Goal: Information Seeking & Learning: Learn about a topic

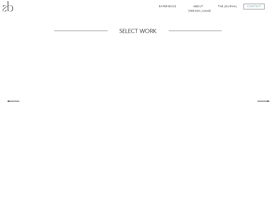
scroll to position [293, 0]
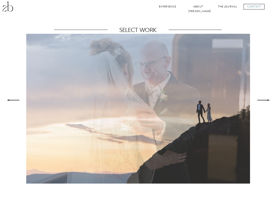
click at [264, 102] on icon at bounding box center [263, 100] width 17 height 16
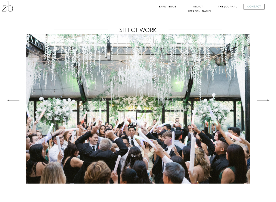
click at [266, 101] on icon at bounding box center [263, 100] width 17 height 16
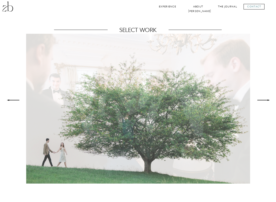
click at [266, 100] on icon at bounding box center [263, 100] width 17 height 16
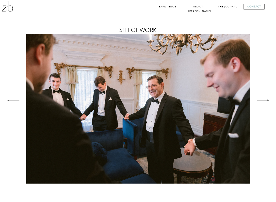
click at [266, 103] on icon at bounding box center [263, 100] width 17 height 16
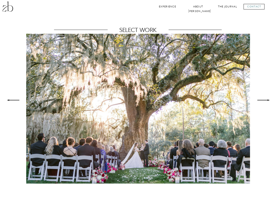
click at [268, 101] on icon at bounding box center [263, 100] width 17 height 16
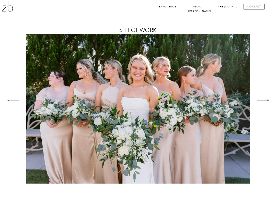
click at [267, 103] on icon at bounding box center [263, 100] width 17 height 16
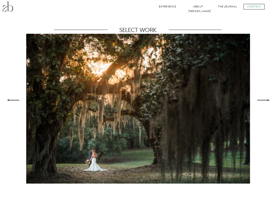
click at [267, 102] on icon at bounding box center [263, 100] width 17 height 16
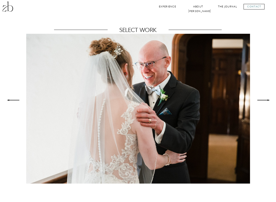
click at [266, 102] on icon at bounding box center [263, 100] width 17 height 16
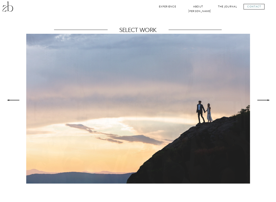
click at [266, 102] on icon at bounding box center [263, 100] width 17 height 16
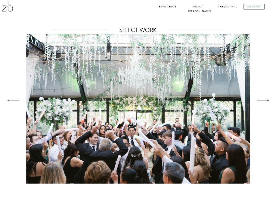
click at [265, 101] on icon at bounding box center [263, 100] width 17 height 16
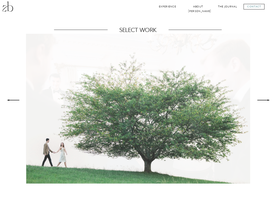
click at [265, 100] on icon at bounding box center [263, 100] width 17 height 16
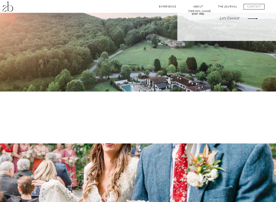
scroll to position [688, 0]
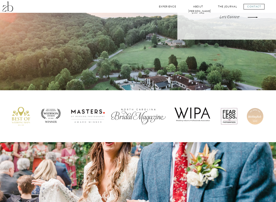
click at [200, 6] on nav "About Zack" at bounding box center [198, 6] width 20 height 4
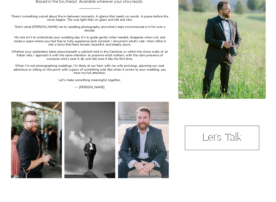
scroll to position [167, 0]
click at [240, 172] on div "CONTACT The Journal About ZBP Experience CONTACT The Journal Experience About Z…" at bounding box center [138, 72] width 276 height 478
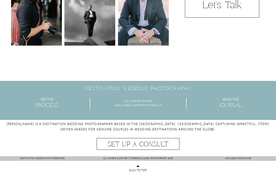
scroll to position [305, 0]
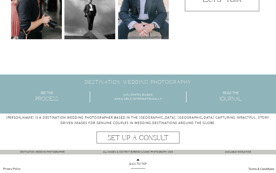
click at [49, 97] on p "Process" at bounding box center [46, 99] width 37 height 7
click at [47, 99] on p "Process" at bounding box center [46, 99] width 37 height 7
click at [46, 98] on p "Process" at bounding box center [46, 99] width 37 height 7
click at [49, 98] on p "Process" at bounding box center [46, 99] width 37 height 7
click at [45, 101] on p "Process" at bounding box center [46, 99] width 37 height 7
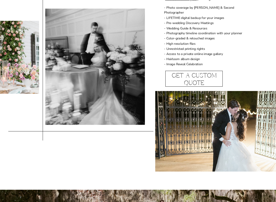
scroll to position [390, 0]
click at [206, 80] on p "Get A Custom Quote" at bounding box center [193, 79] width 53 height 15
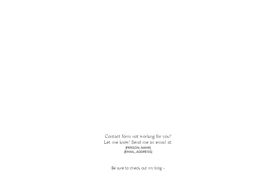
scroll to position [474, 0]
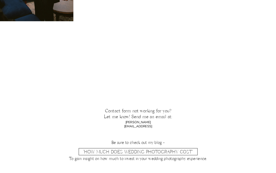
click at [190, 150] on link ""How Much Does Wedding Photography Cost"" at bounding box center [138, 152] width 110 height 6
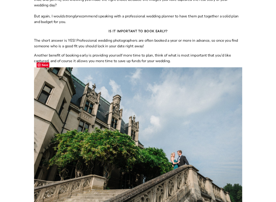
scroll to position [742, 0]
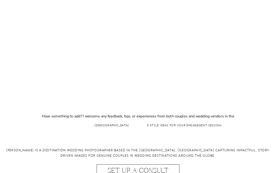
scroll to position [2773, 0]
